Goal: Task Accomplishment & Management: Use online tool/utility

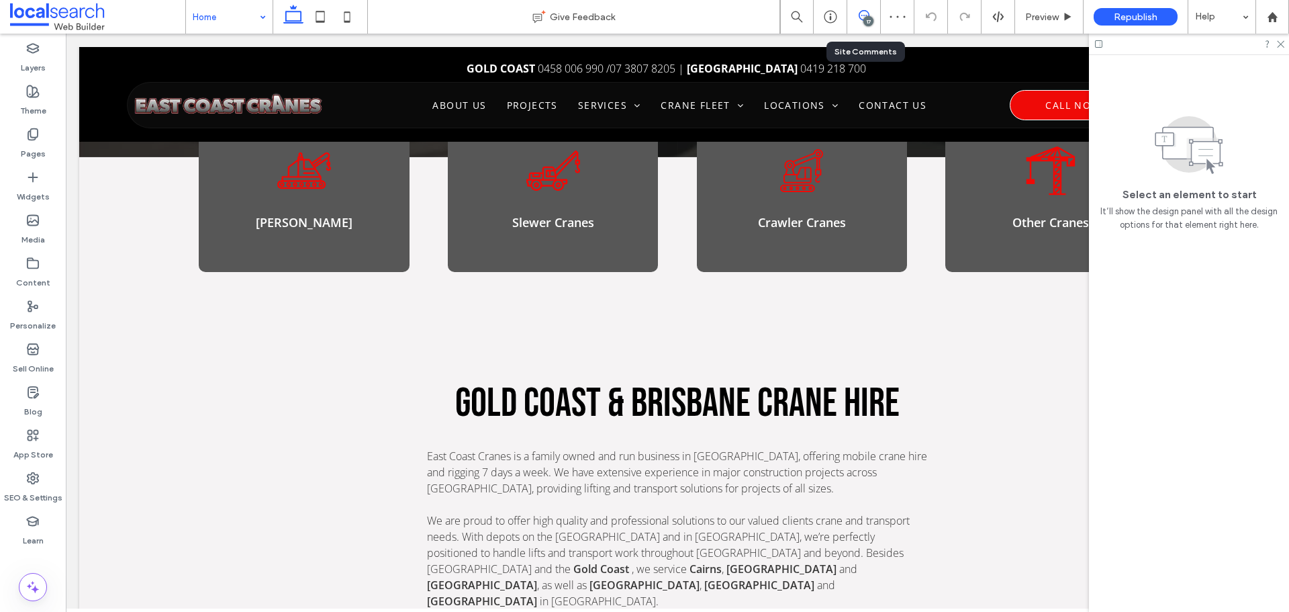
click at [862, 18] on icon at bounding box center [864, 15] width 11 height 11
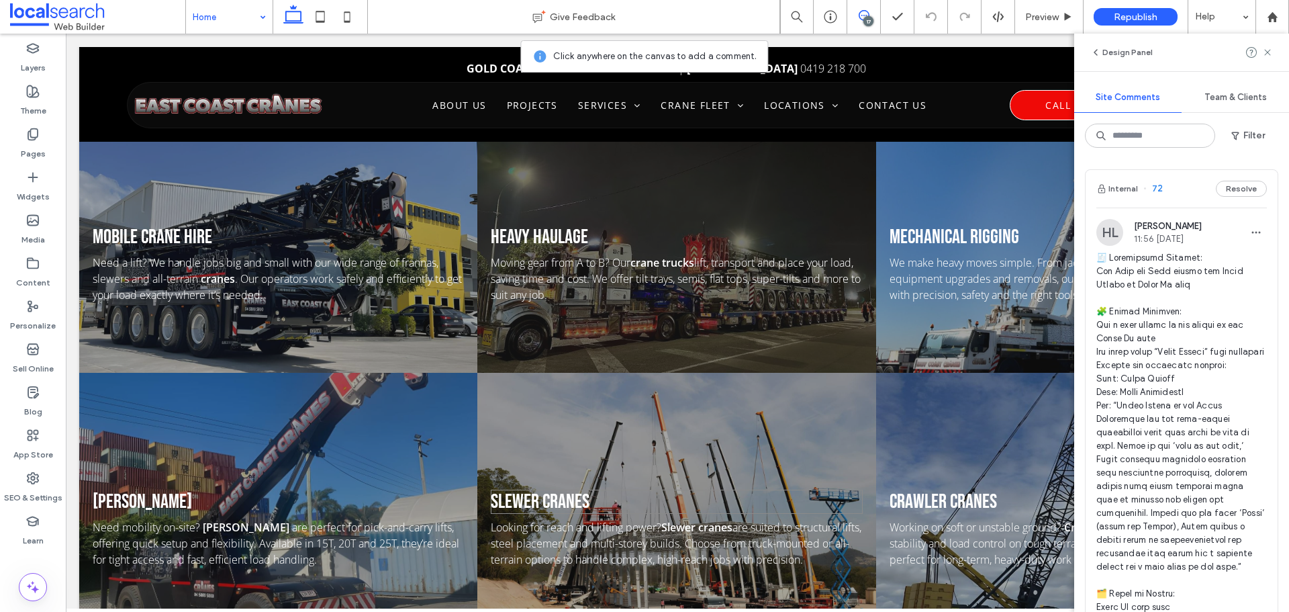
scroll to position [1477, 0]
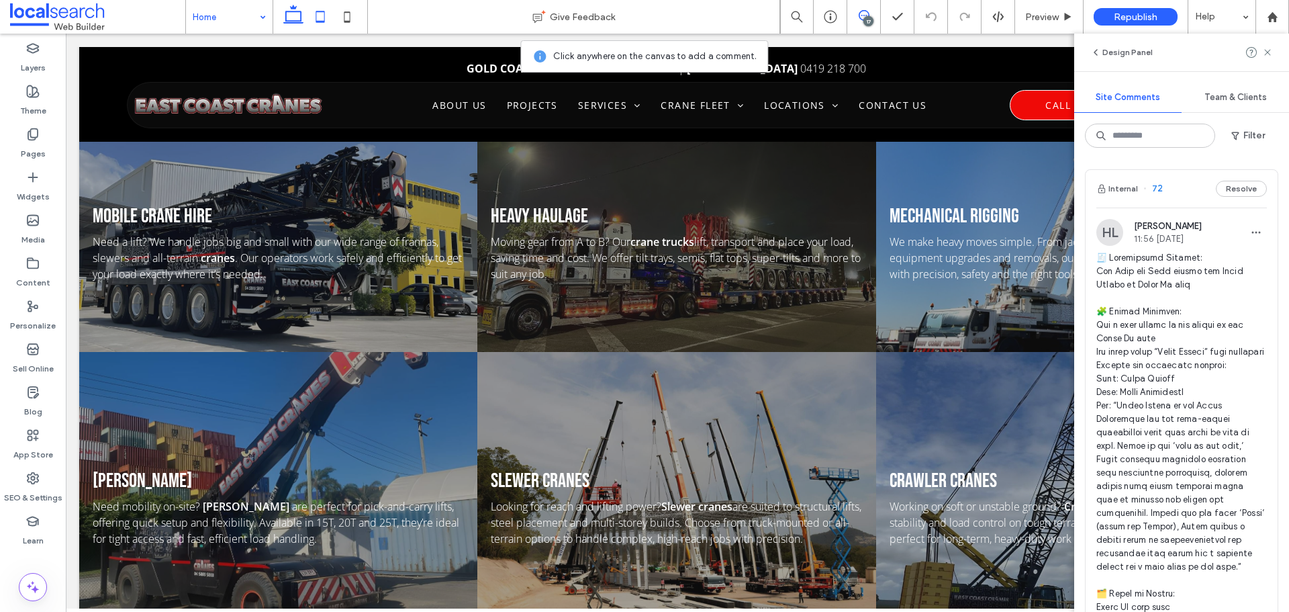
click at [330, 13] on icon at bounding box center [320, 16] width 27 height 27
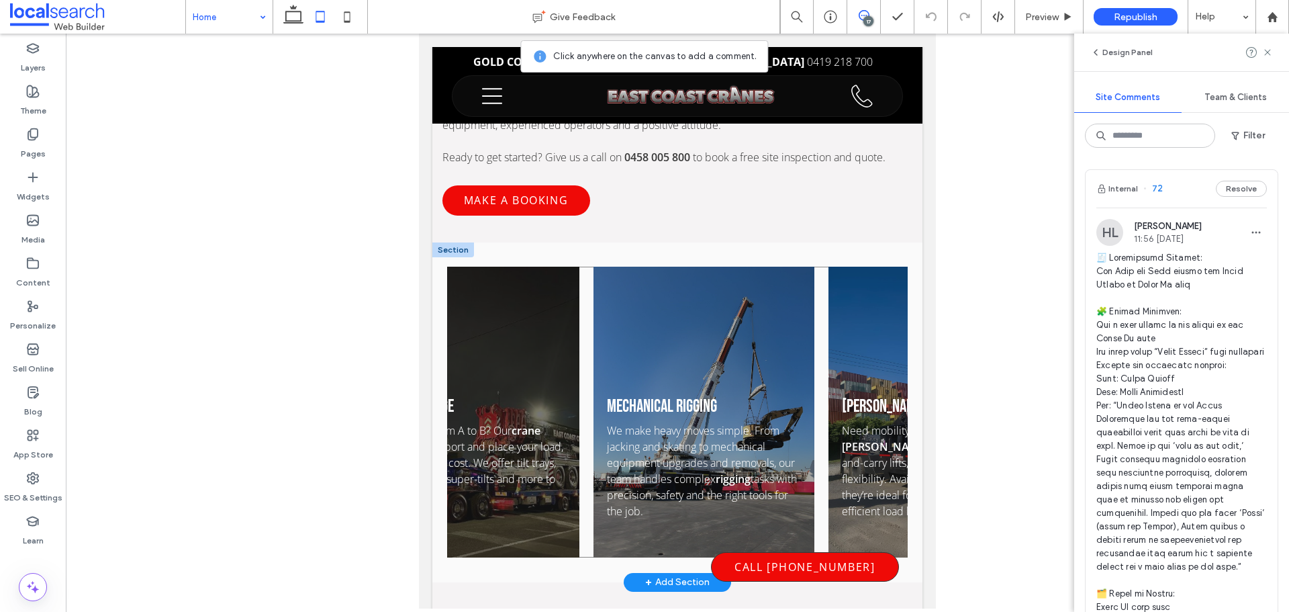
scroll to position [0, 0]
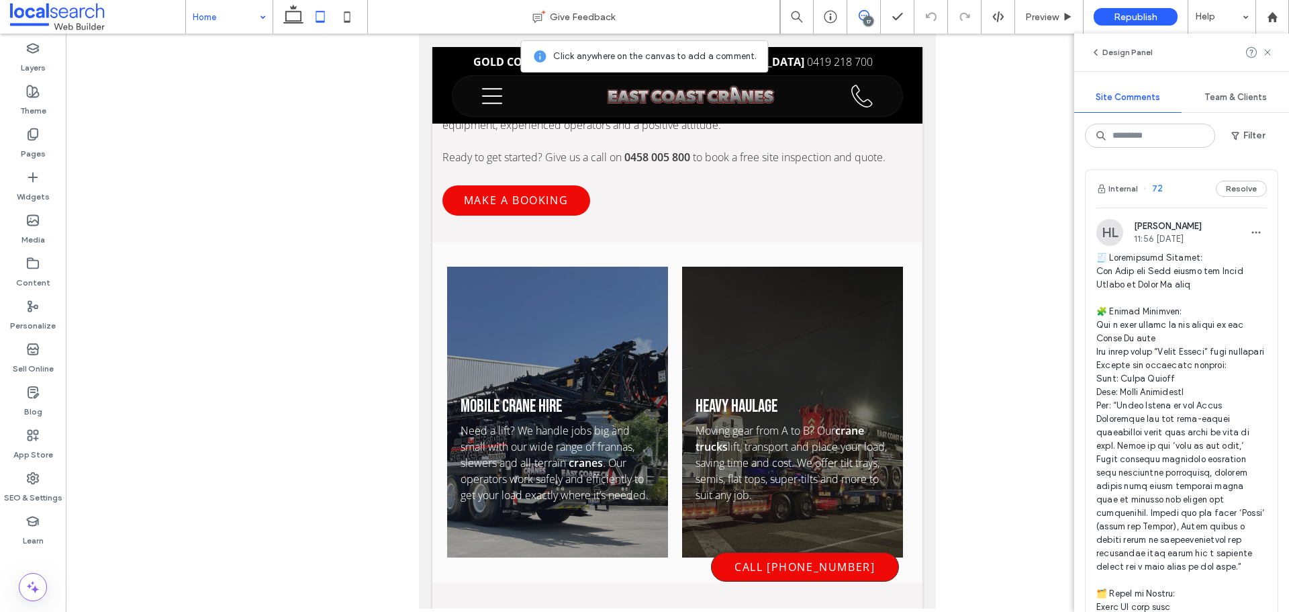
drag, startPoint x: 355, startPoint y: 23, endPoint x: 369, endPoint y: 58, distance: 38.3
click at [353, 23] on icon at bounding box center [347, 16] width 27 height 27
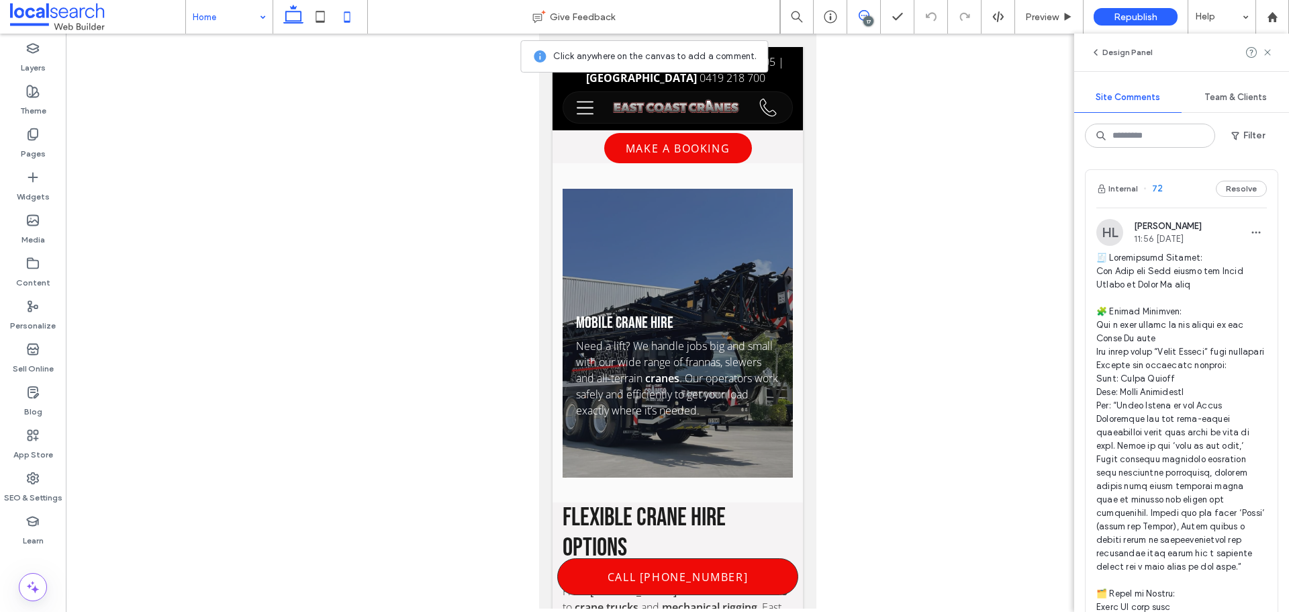
click at [292, 10] on icon at bounding box center [293, 16] width 27 height 27
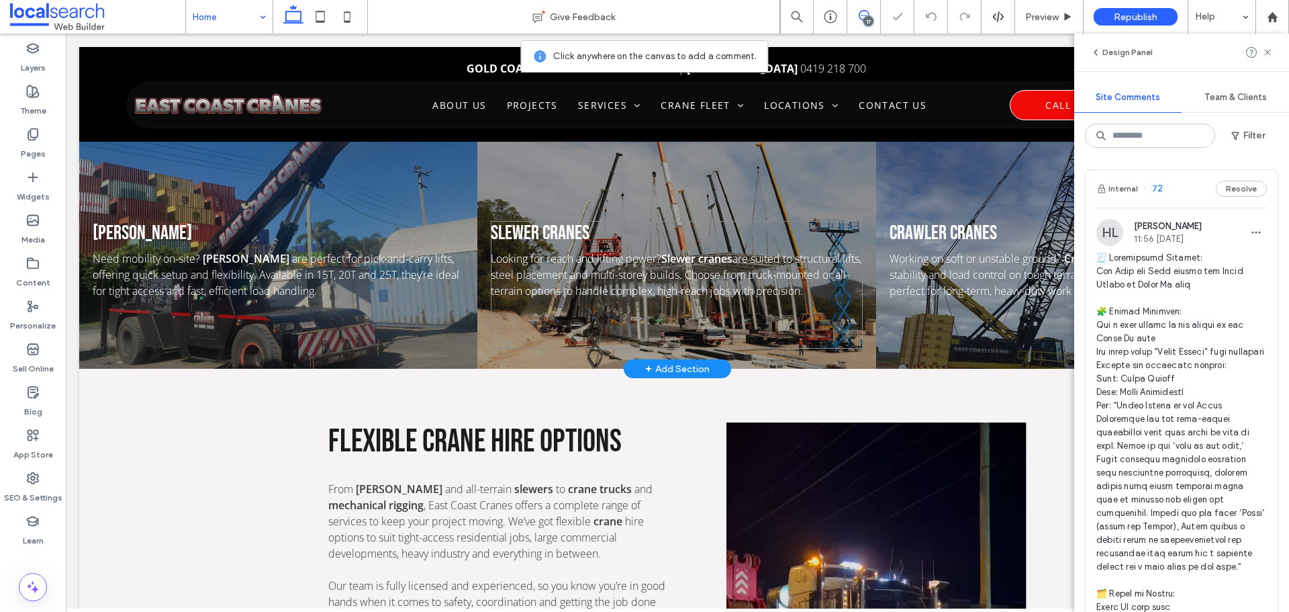
scroll to position [1561, 0]
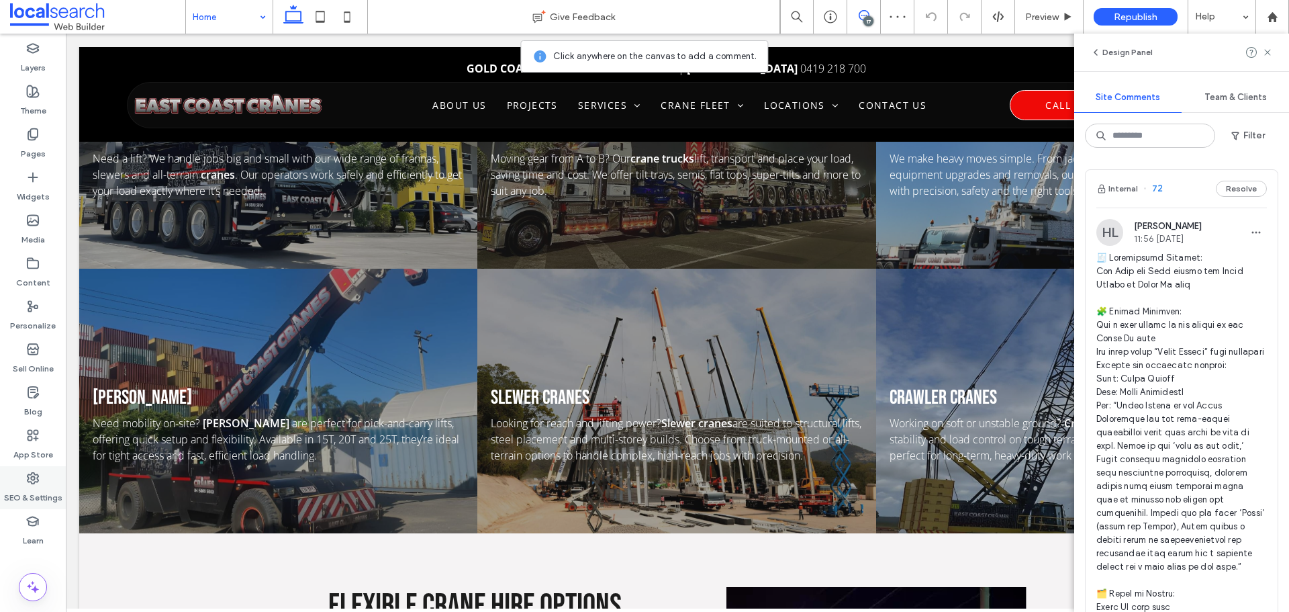
click at [31, 484] on icon at bounding box center [32, 477] width 13 height 13
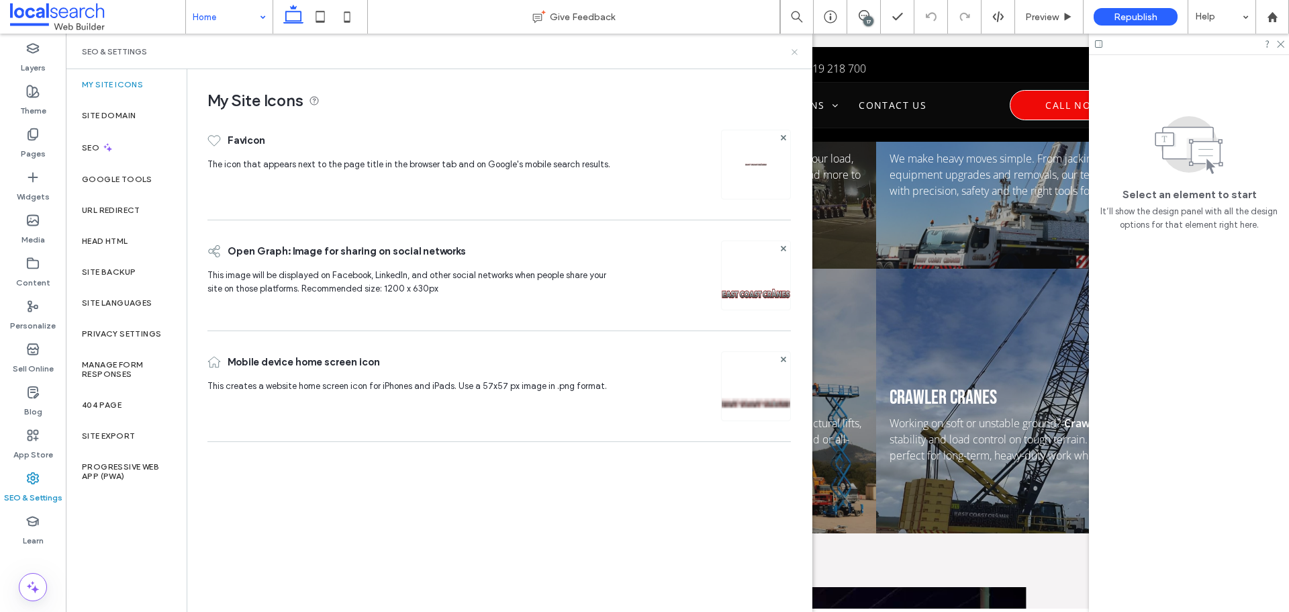
click at [794, 54] on icon at bounding box center [795, 52] width 10 height 10
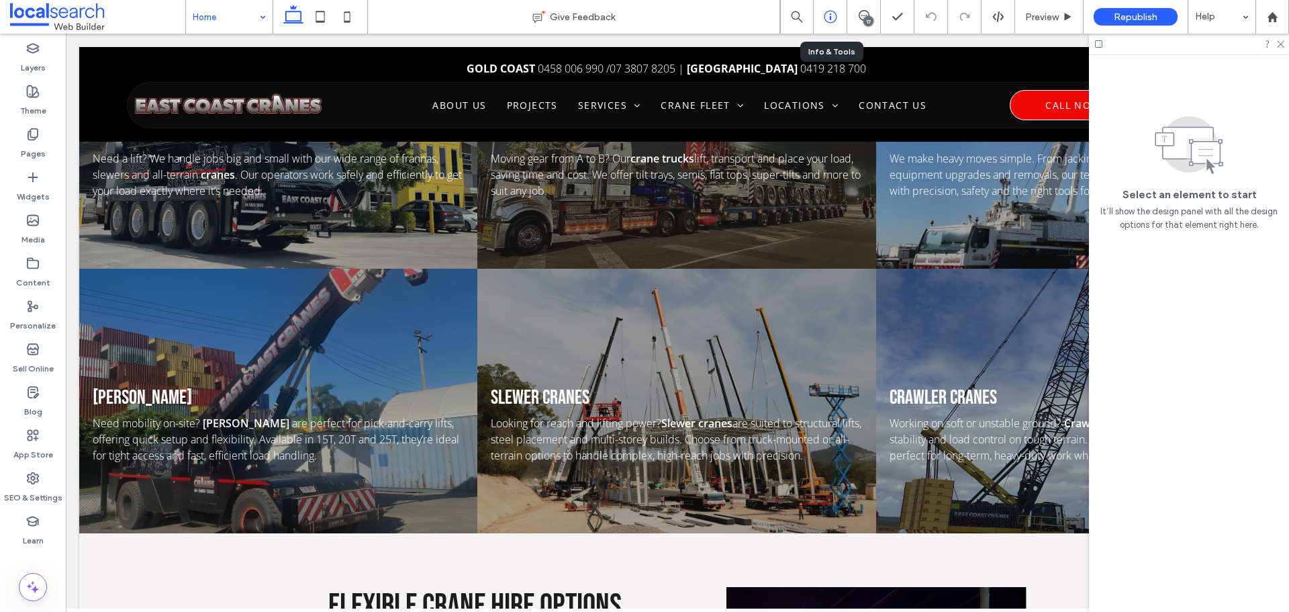
click at [839, 22] on div at bounding box center [830, 16] width 33 height 13
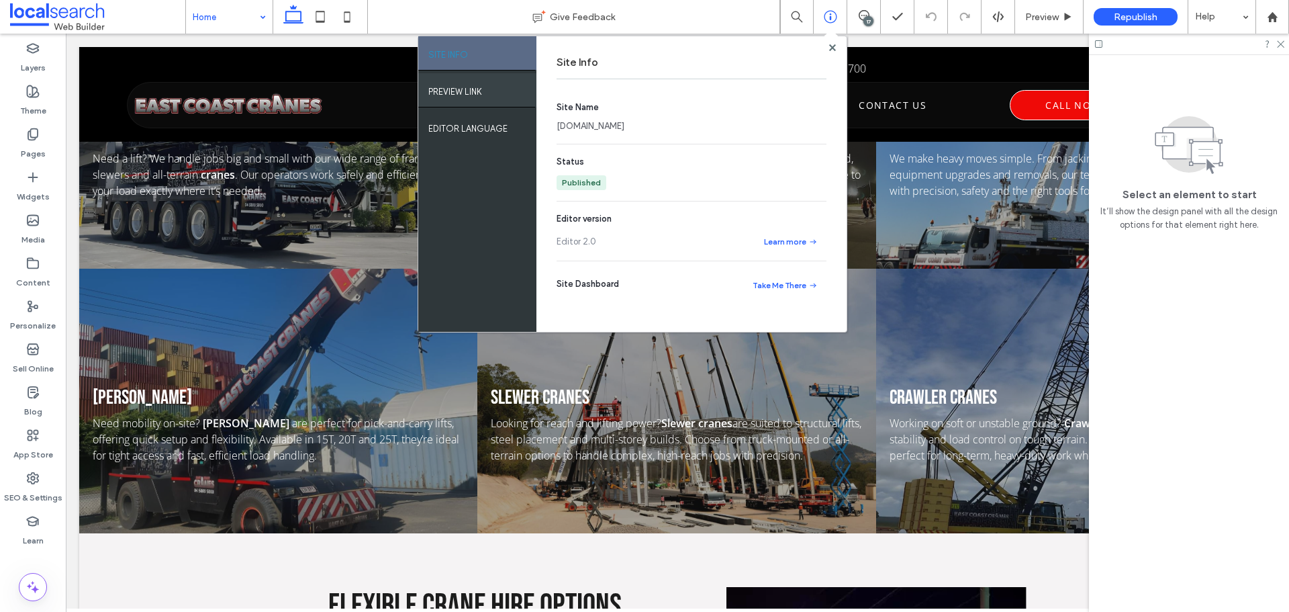
drag, startPoint x: 437, startPoint y: 101, endPoint x: 443, endPoint y: 102, distance: 6.8
click at [437, 101] on div "PREVIEW LINK" at bounding box center [477, 90] width 118 height 34
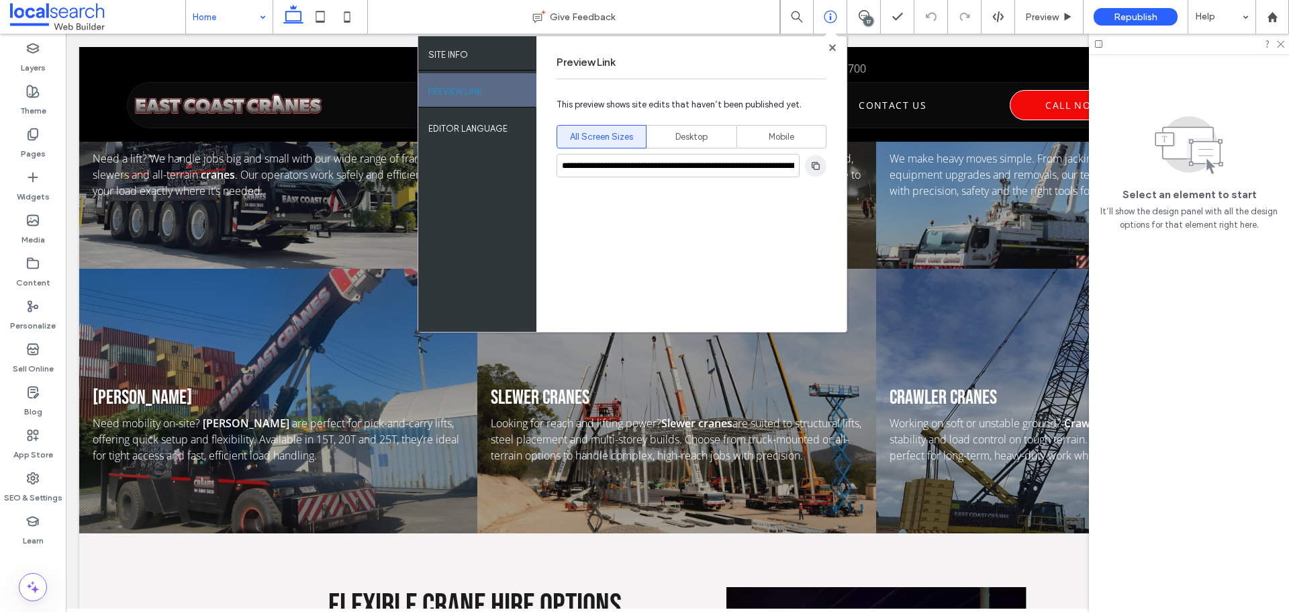
click at [812, 168] on icon "button" at bounding box center [816, 165] width 11 height 11
click at [43, 477] on div "SEO & Settings" at bounding box center [33, 487] width 66 height 43
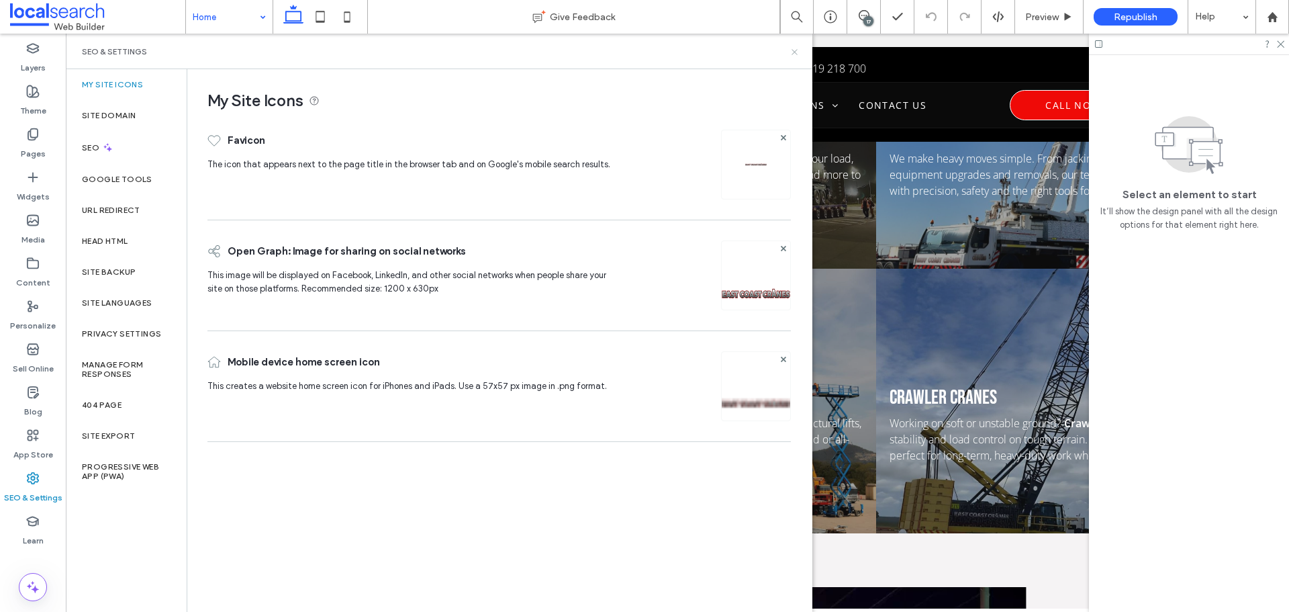
click at [791, 50] on icon at bounding box center [795, 52] width 10 height 10
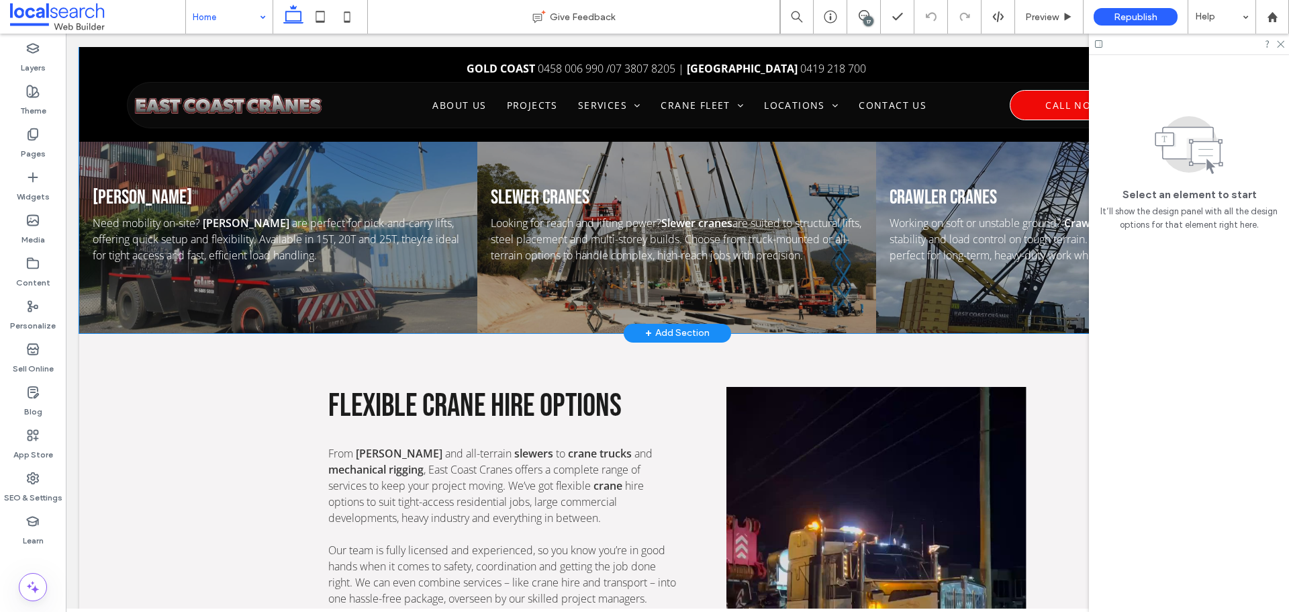
scroll to position [1762, 0]
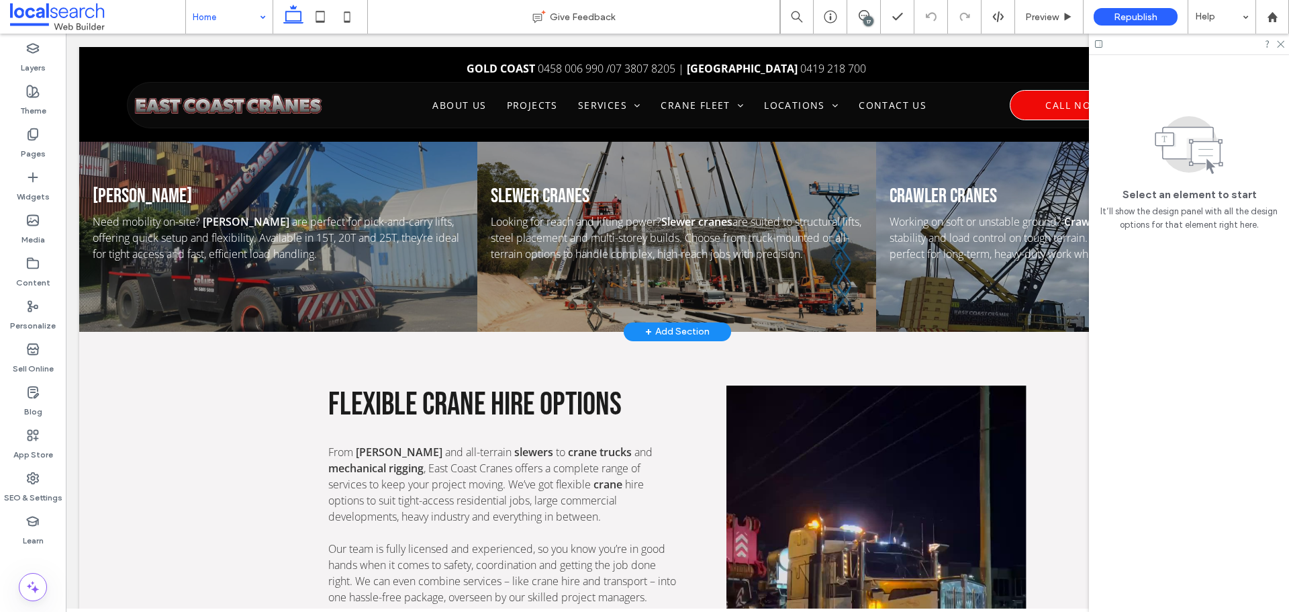
click at [659, 324] on div "+ Add Section" at bounding box center [677, 331] width 64 height 15
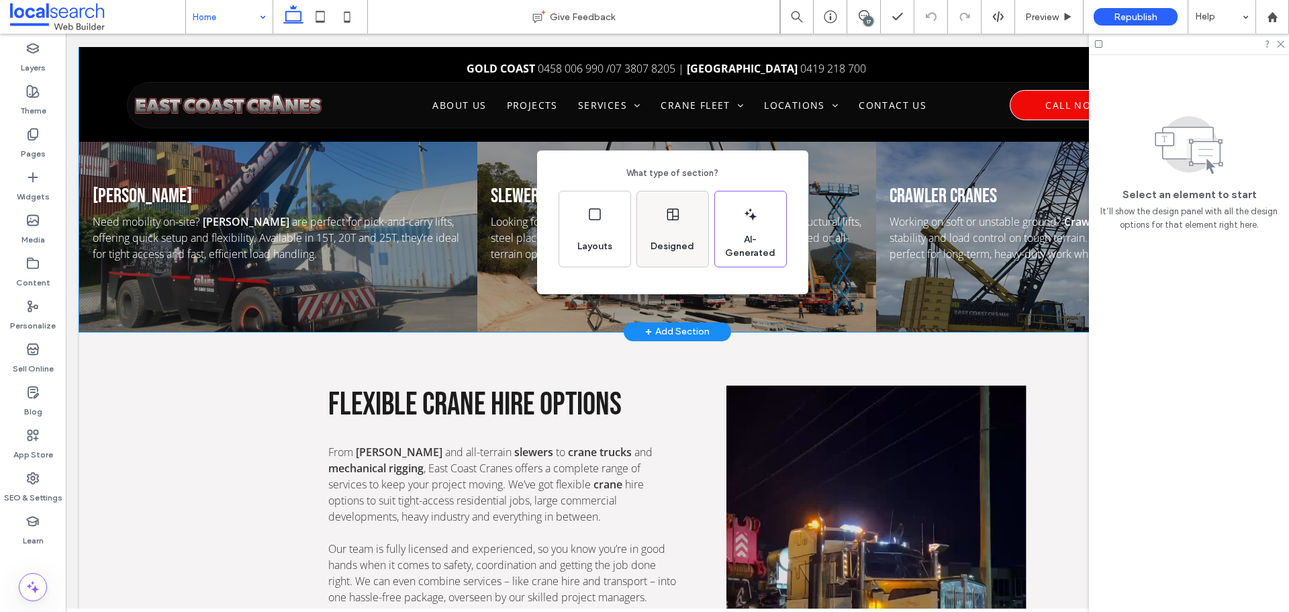
click at [661, 246] on span "Designed" at bounding box center [672, 246] width 54 height 13
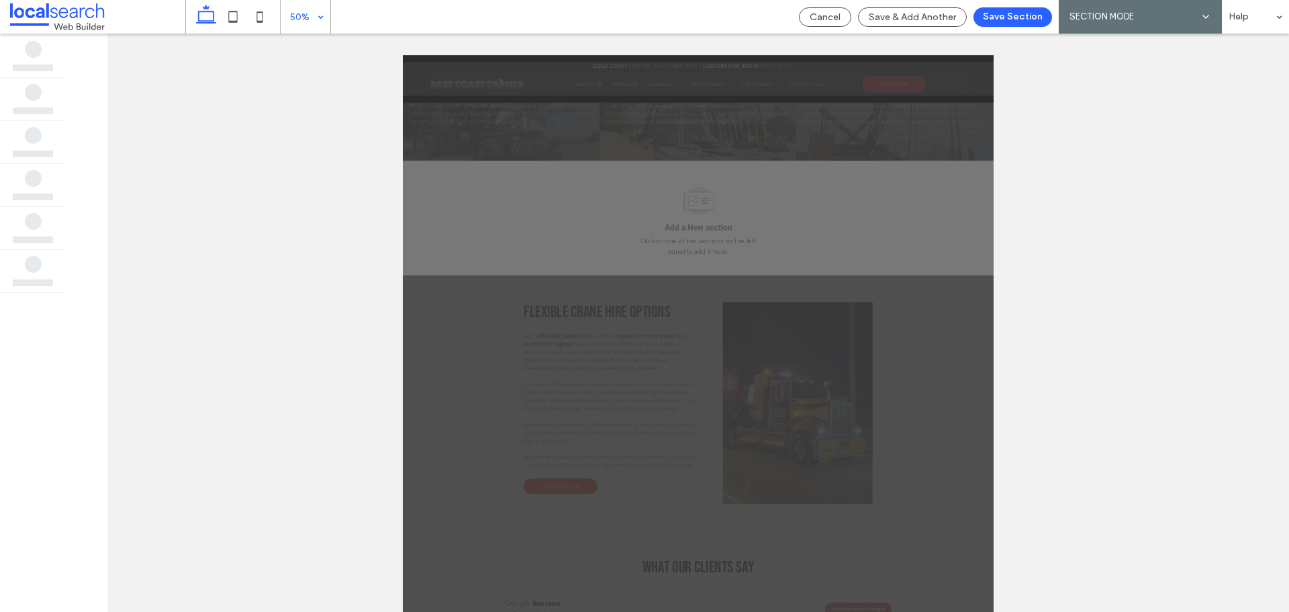
scroll to position [1915, 0]
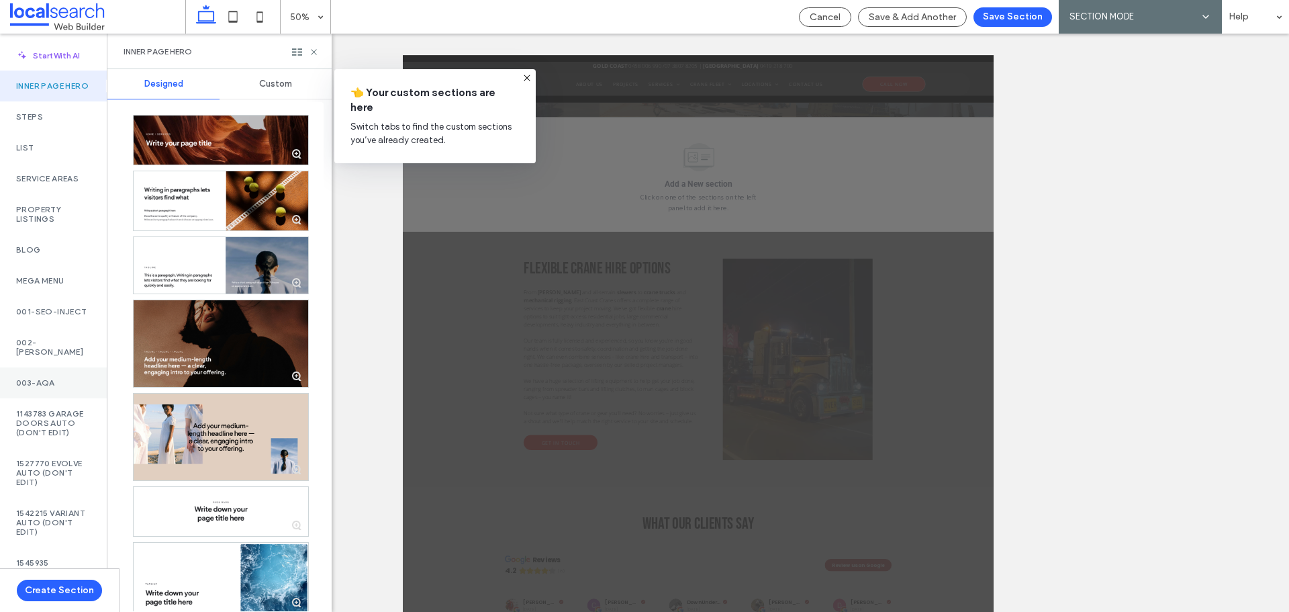
click at [34, 381] on div "003-AQA" at bounding box center [53, 382] width 107 height 31
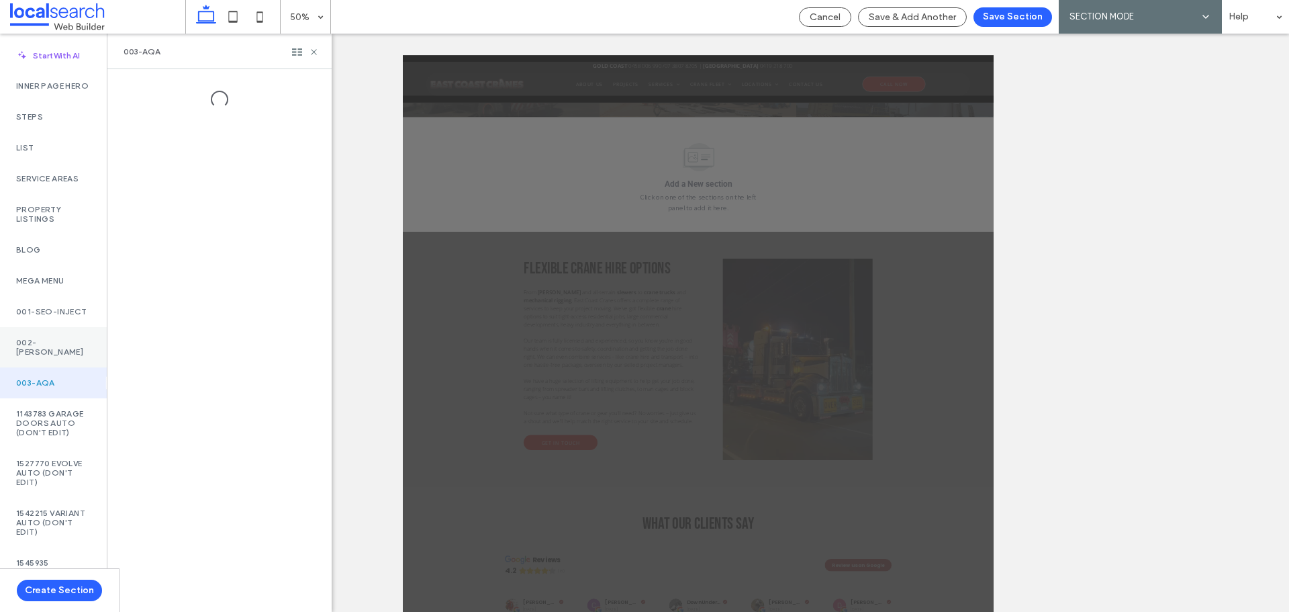
click at [71, 357] on label "002-Monty" at bounding box center [53, 347] width 75 height 19
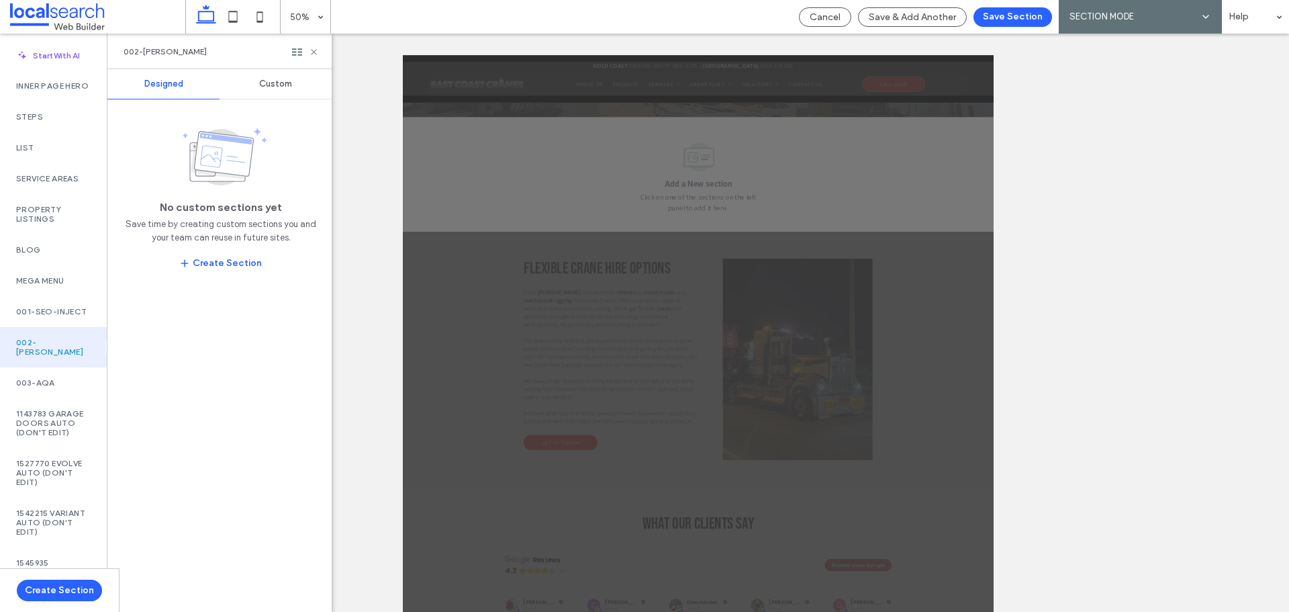
click at [276, 88] on span "Custom" at bounding box center [275, 84] width 33 height 11
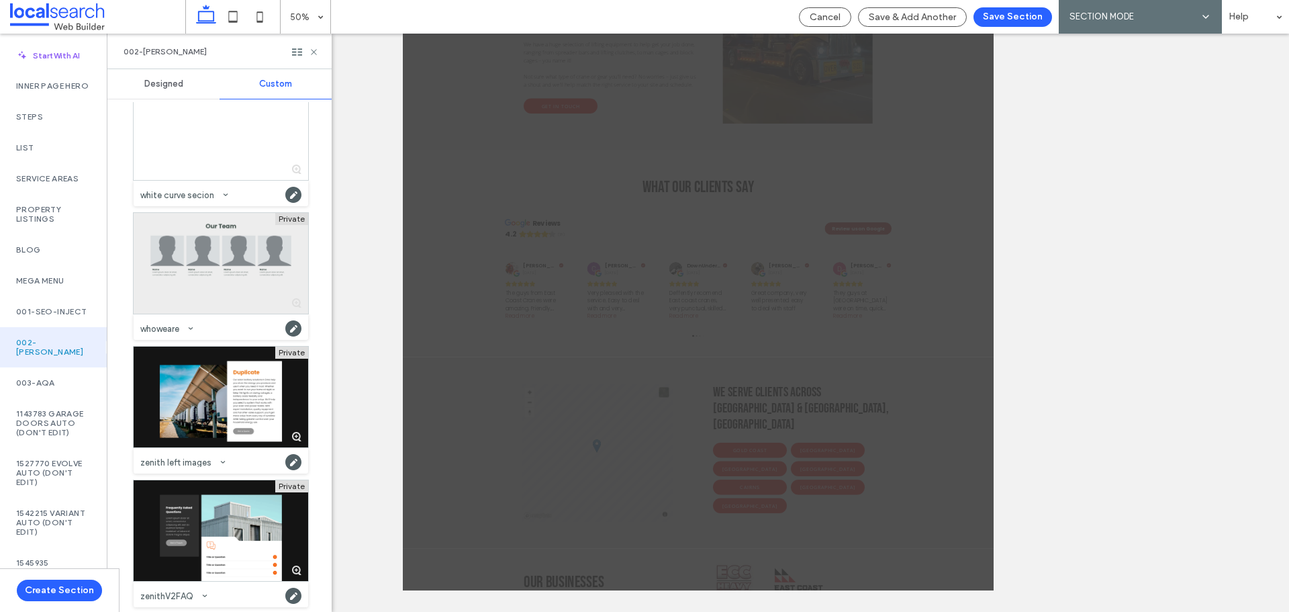
scroll to position [4317, 0]
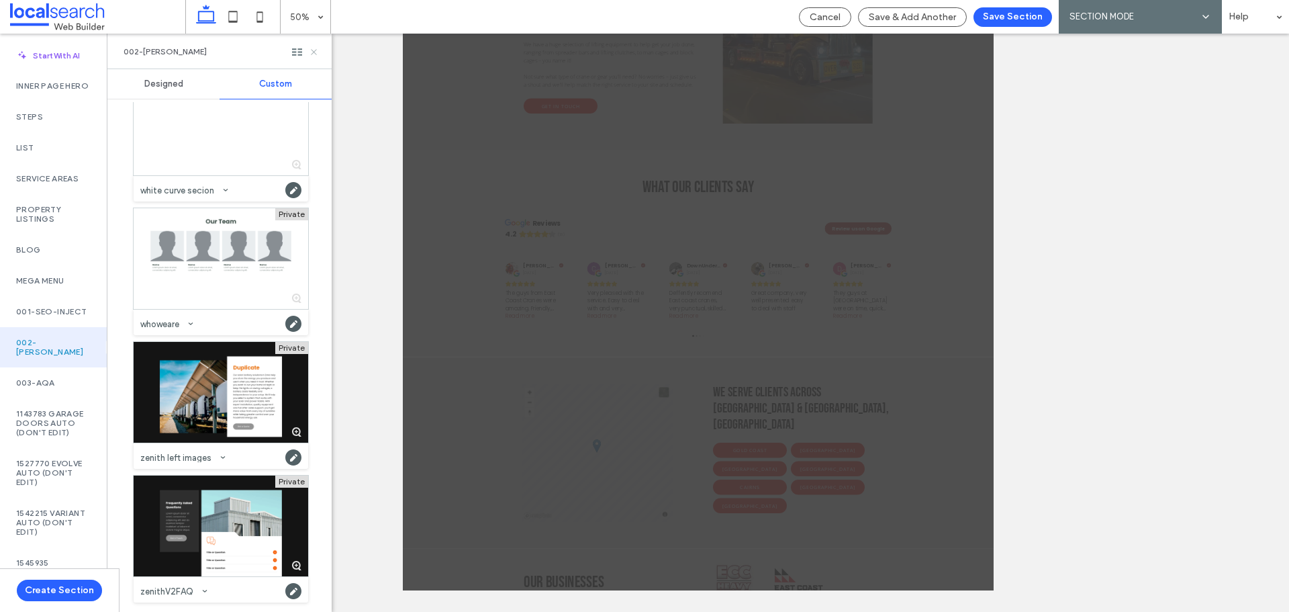
drag, startPoint x: 315, startPoint y: 49, endPoint x: 451, endPoint y: 224, distance: 221.6
click at [315, 49] on icon at bounding box center [314, 52] width 10 height 10
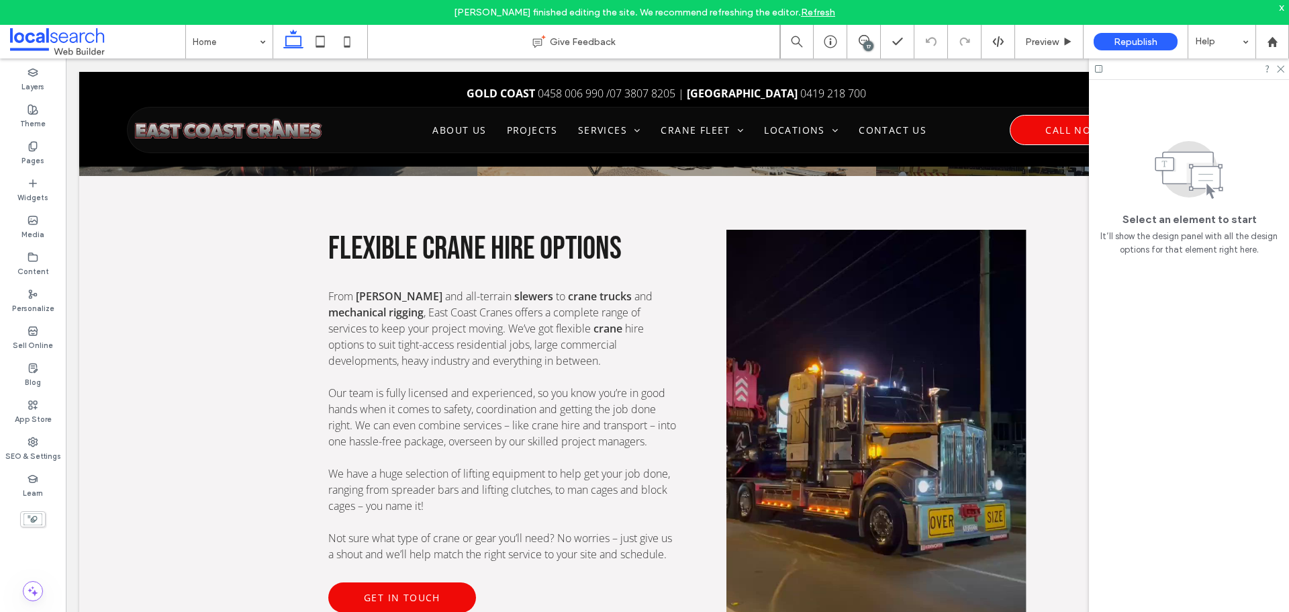
scroll to position [1950, 0]
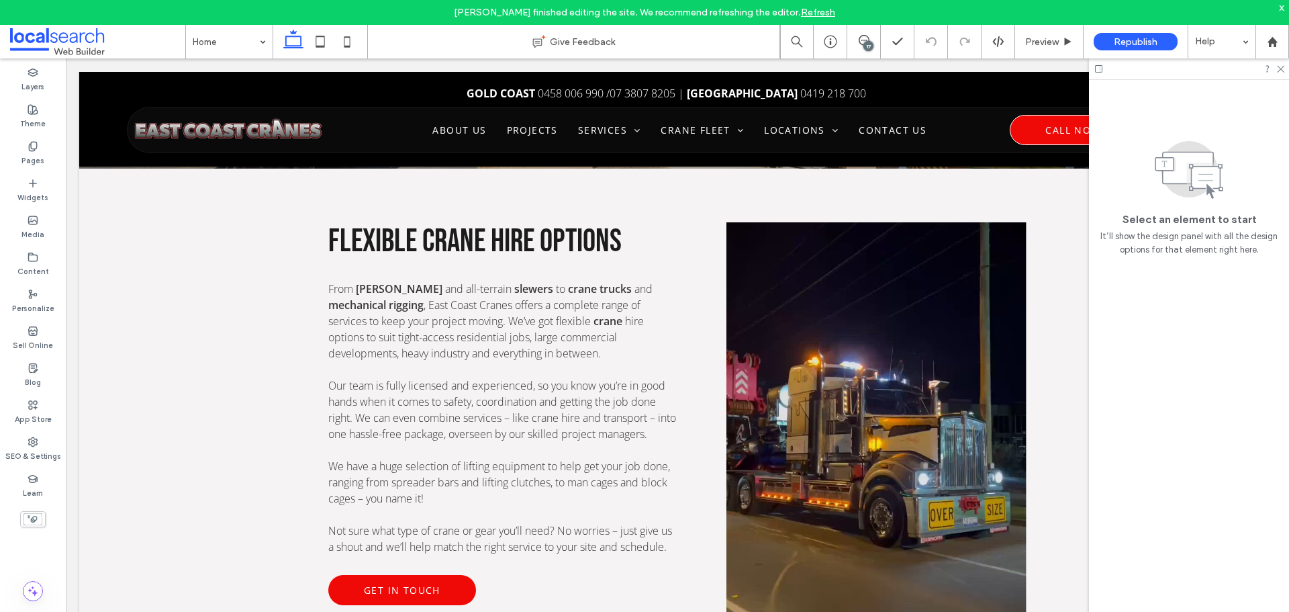
drag, startPoint x: 77, startPoint y: 44, endPoint x: 2, endPoint y: 168, distance: 144.9
click at [77, 44] on span at bounding box center [97, 41] width 175 height 27
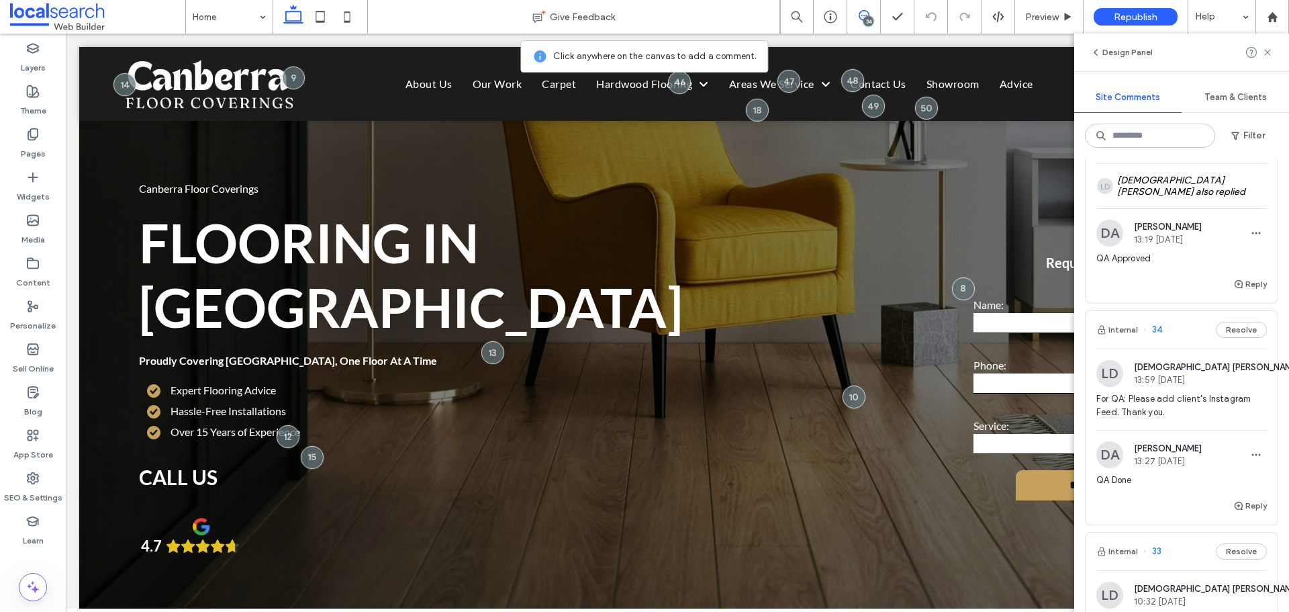
scroll to position [3761, 0]
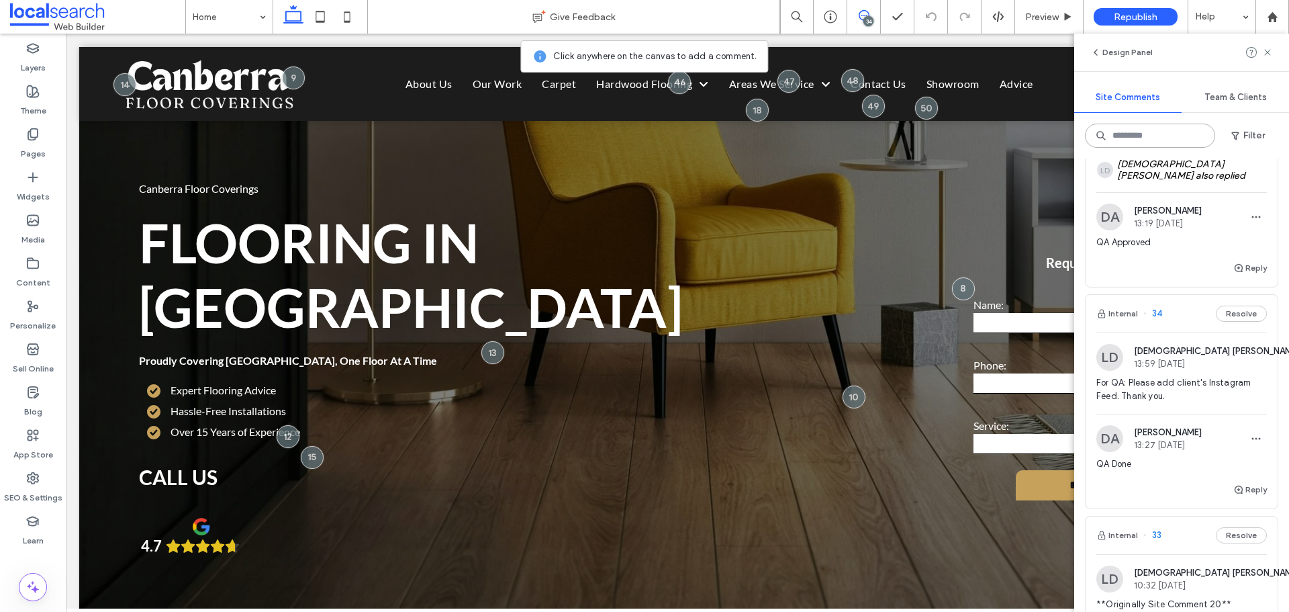
click at [1142, 138] on input at bounding box center [1150, 136] width 130 height 24
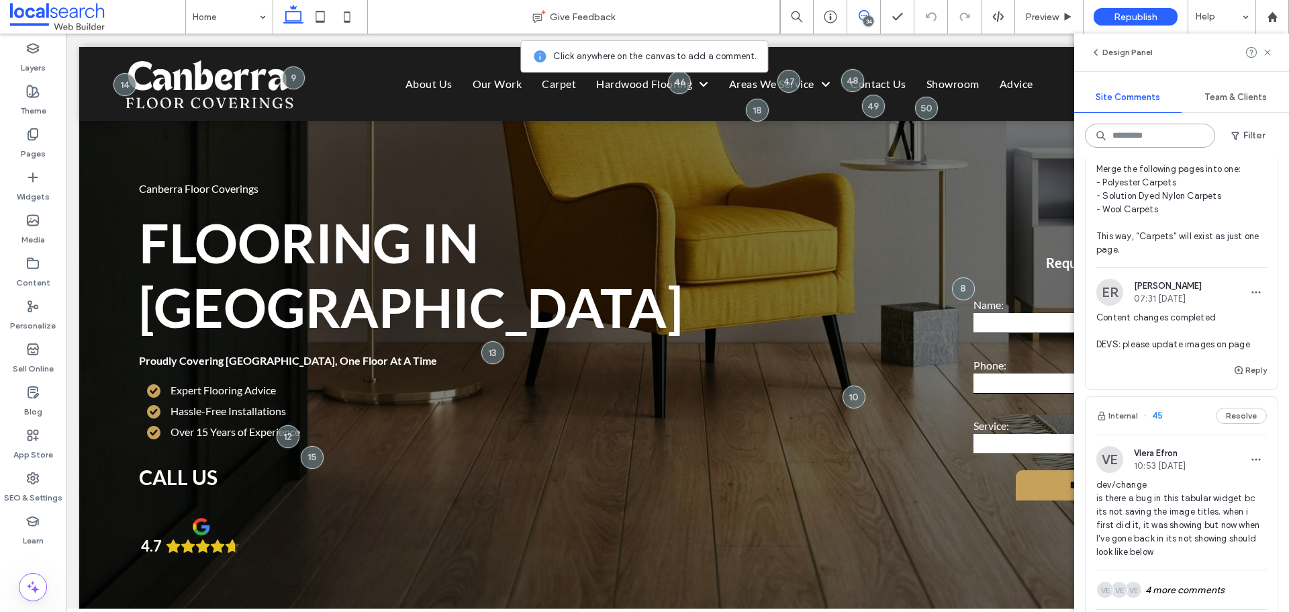
scroll to position [1276, 0]
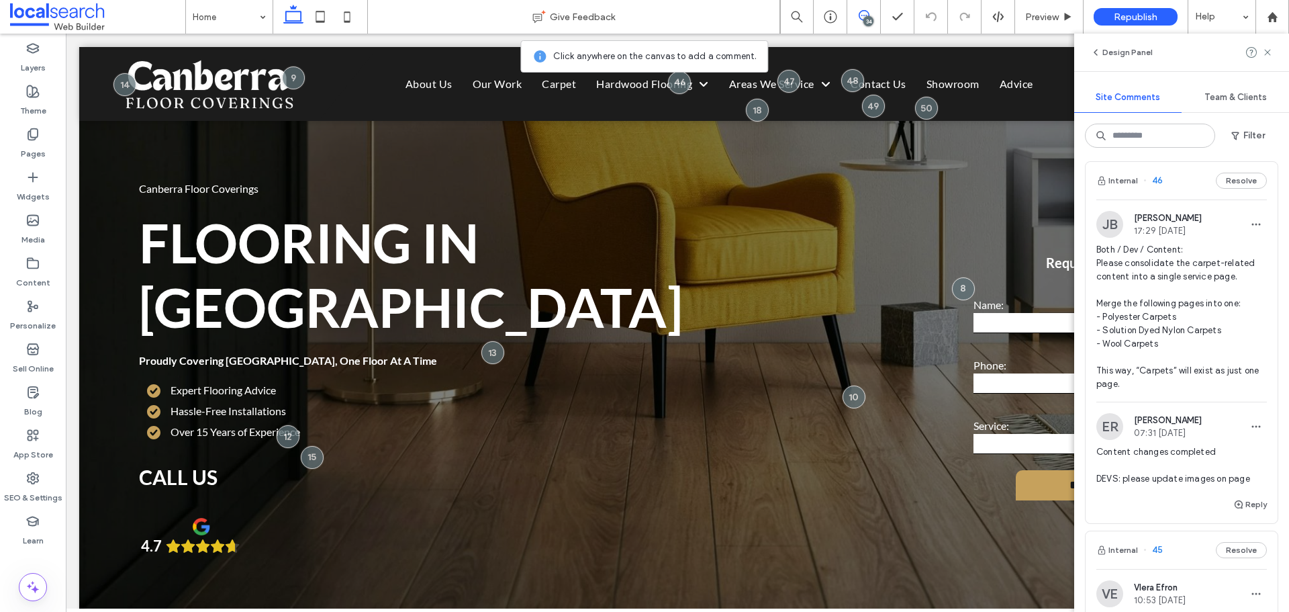
click at [1176, 486] on span "Content changes completed DEVS: please update images on page" at bounding box center [1182, 465] width 171 height 40
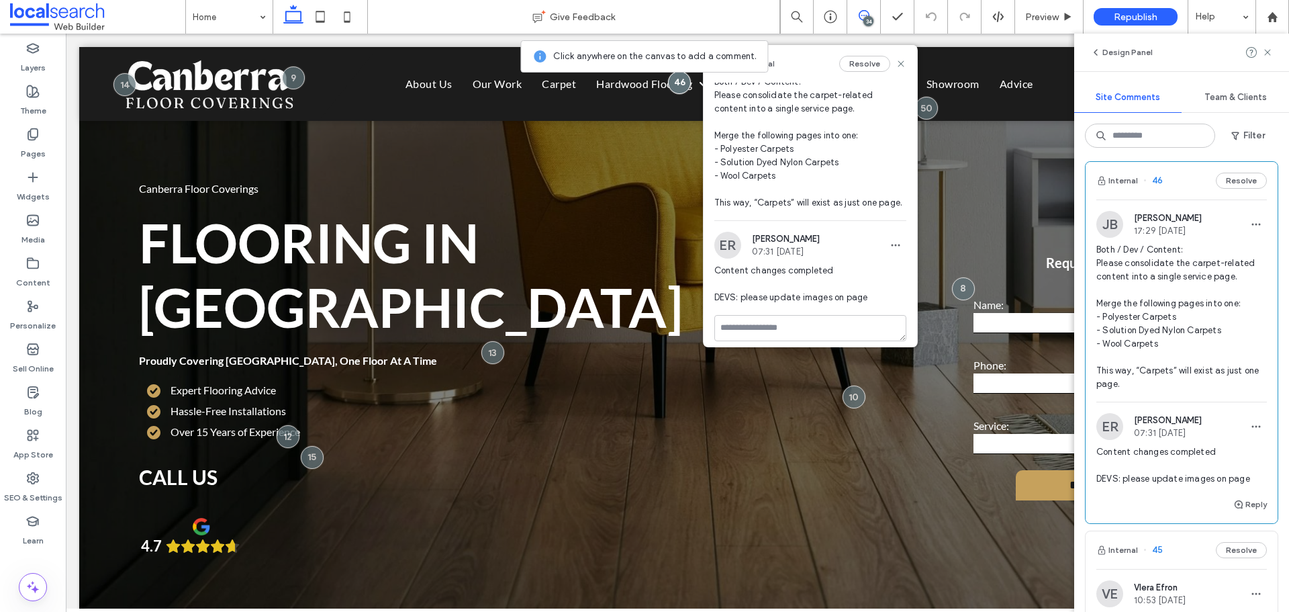
scroll to position [62, 0]
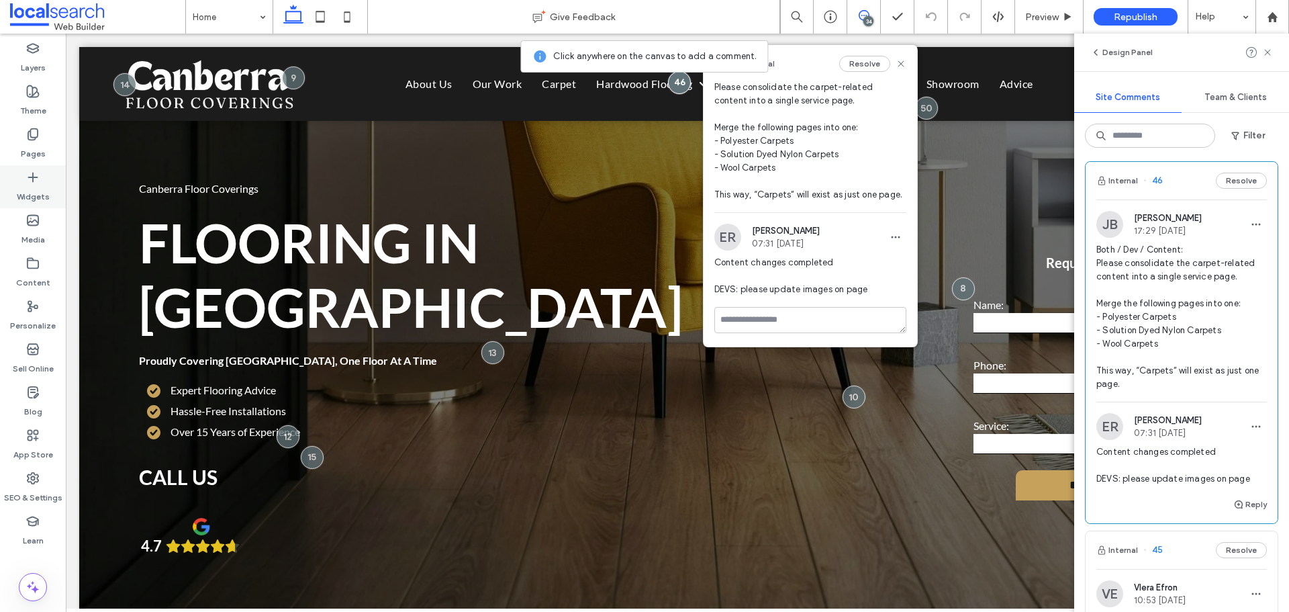
drag, startPoint x: 49, startPoint y: 149, endPoint x: 65, endPoint y: 176, distance: 31.3
click at [49, 149] on div "Pages" at bounding box center [33, 143] width 66 height 43
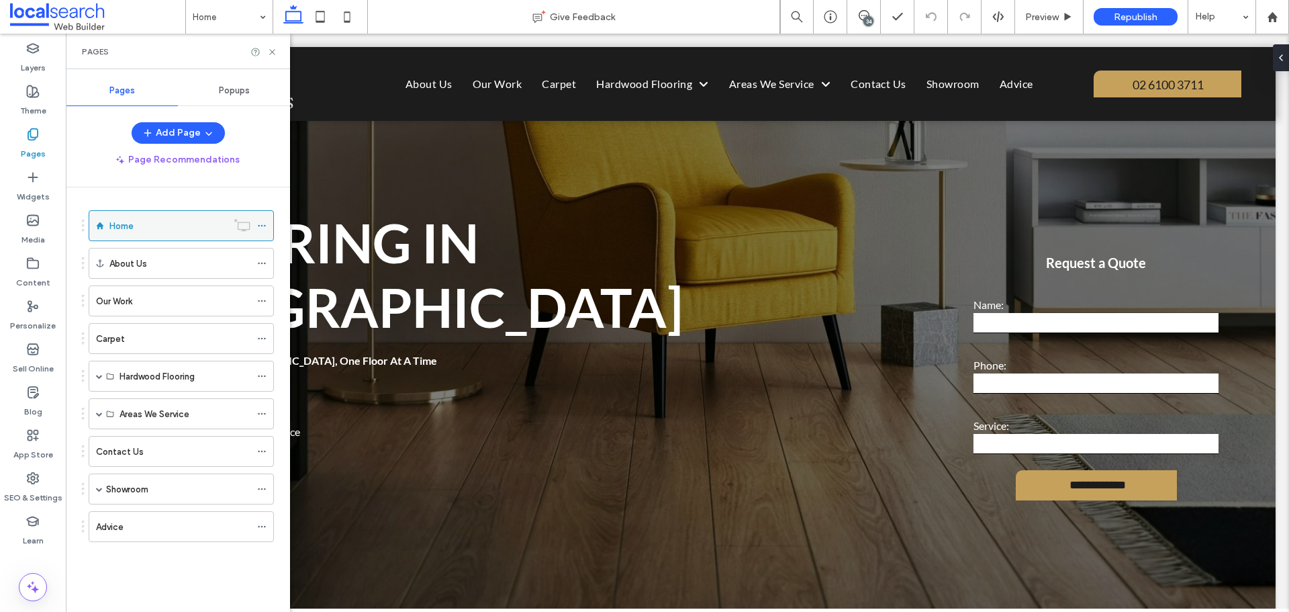
scroll to position [0, 0]
drag, startPoint x: 122, startPoint y: 337, endPoint x: 156, endPoint y: 336, distance: 34.3
click at [123, 337] on label "Carpet" at bounding box center [110, 339] width 29 height 24
click at [272, 52] on use at bounding box center [271, 51] width 5 height 5
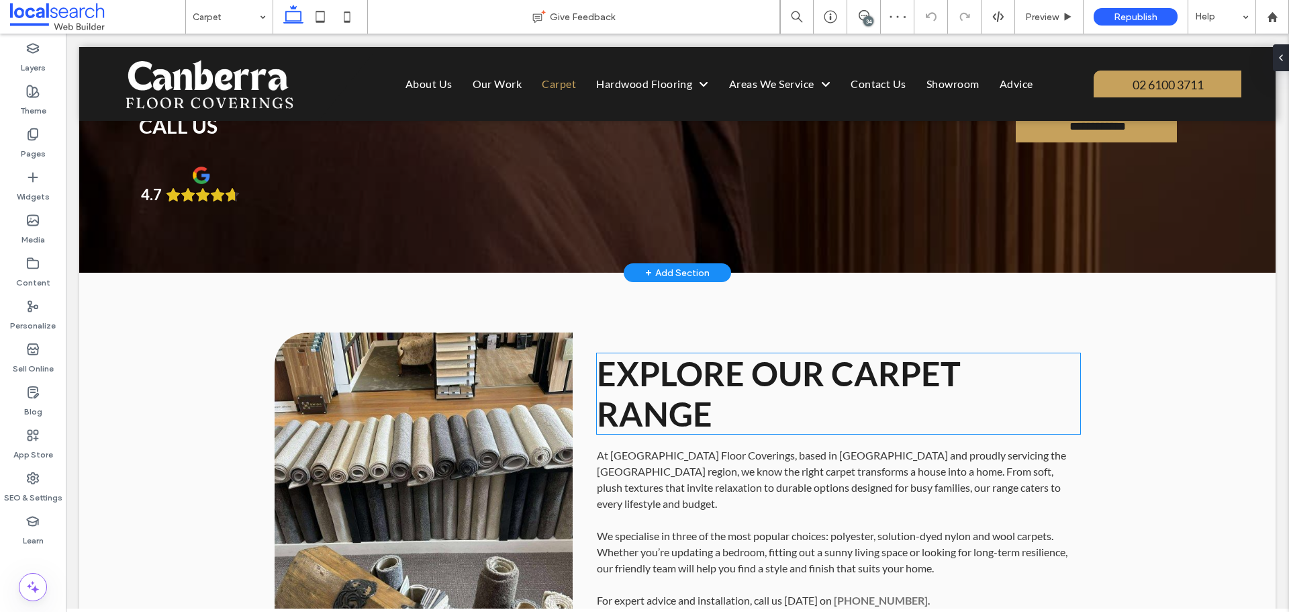
scroll to position [201, 0]
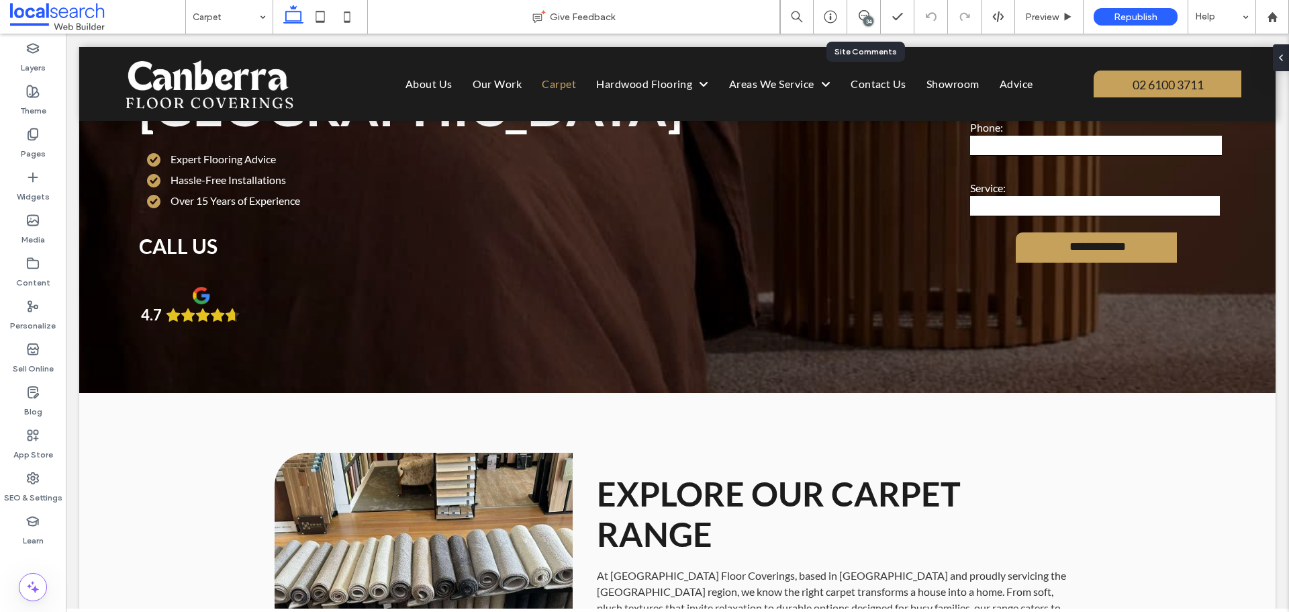
click at [859, 6] on div "34" at bounding box center [864, 17] width 34 height 34
click at [871, 15] on span at bounding box center [863, 15] width 33 height 11
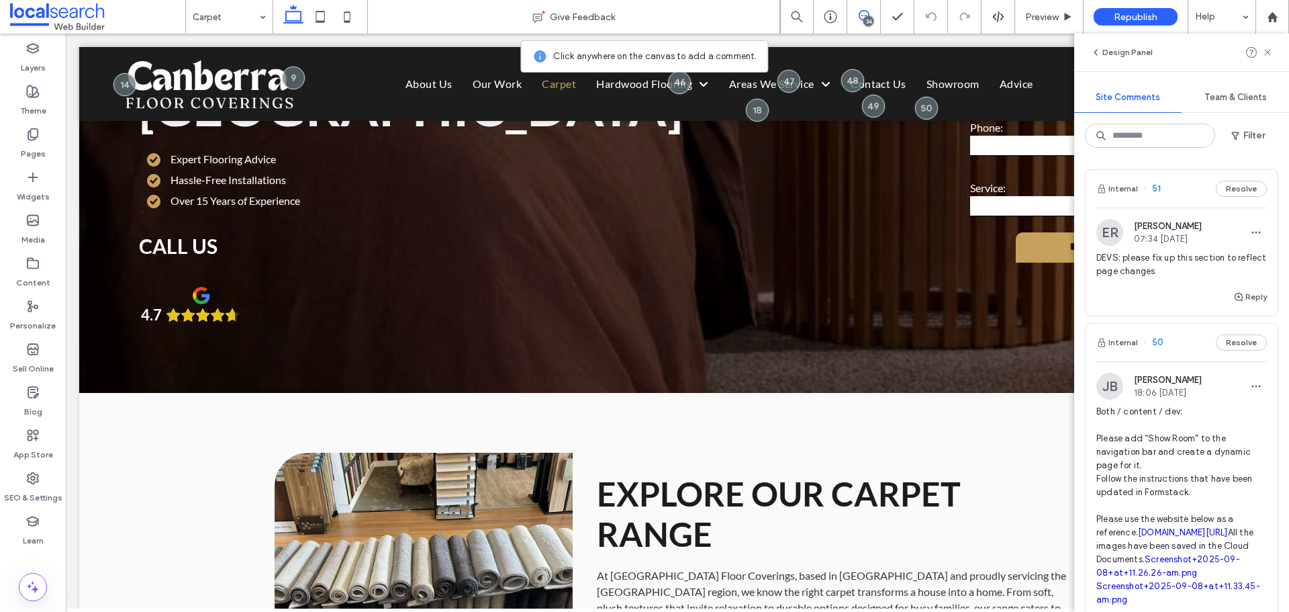
click at [1160, 273] on span "DEVS: please fix up this section to reflect page changes" at bounding box center [1182, 264] width 171 height 27
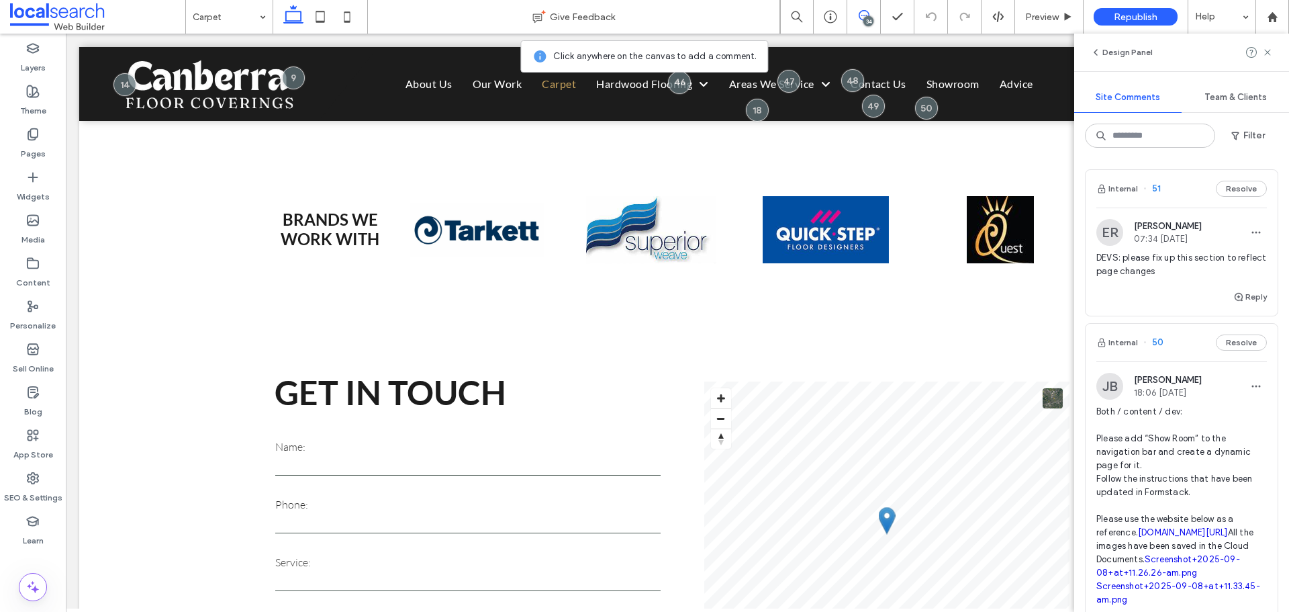
scroll to position [2975, 0]
